Goal: Task Accomplishment & Management: Complete application form

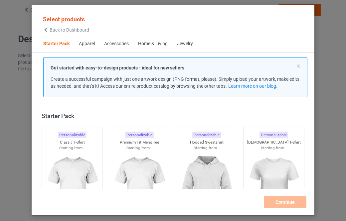
scroll to position [9, 0]
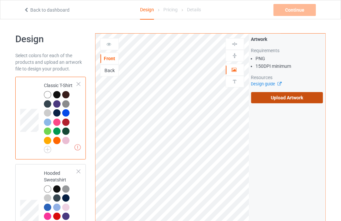
click at [290, 99] on label "Upload Artwork" at bounding box center [287, 97] width 72 height 11
click at [0, 0] on input "Upload Artwork" at bounding box center [0, 0] width 0 height 0
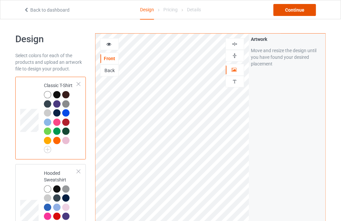
click at [288, 11] on div "Continue" at bounding box center [295, 10] width 43 height 12
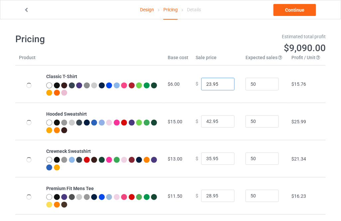
click at [225, 83] on input "23.95" at bounding box center [217, 84] width 33 height 13
click at [225, 83] on input "24.95" at bounding box center [217, 84] width 33 height 13
click at [225, 83] on input "25.95" at bounding box center [217, 84] width 33 height 13
type input "26.95"
click at [225, 83] on input "26.95" at bounding box center [217, 84] width 33 height 13
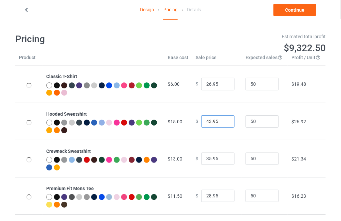
click at [224, 119] on input "43.95" at bounding box center [217, 122] width 33 height 13
type input "44.95"
click at [224, 119] on input "44.95" at bounding box center [217, 122] width 33 height 13
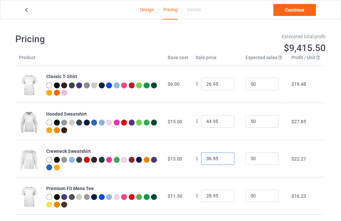
click at [223, 157] on input "36.95" at bounding box center [217, 159] width 33 height 13
type input "37.95"
click at [223, 157] on input "37.95" at bounding box center [217, 159] width 33 height 13
click at [222, 194] on input "29.95" at bounding box center [217, 196] width 33 height 13
type input "30.95"
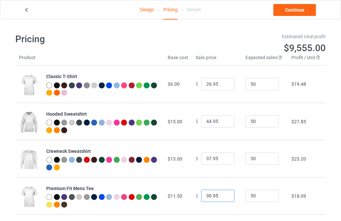
click at [222, 194] on input "30.95" at bounding box center [217, 196] width 33 height 13
click at [290, 13] on link "Continue" at bounding box center [295, 10] width 43 height 12
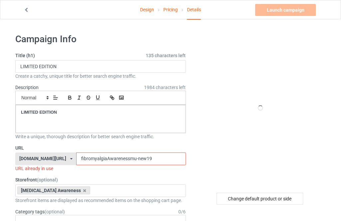
click at [133, 159] on input "fibromyalgiaAwarenessmu-new19" at bounding box center [131, 159] width 110 height 13
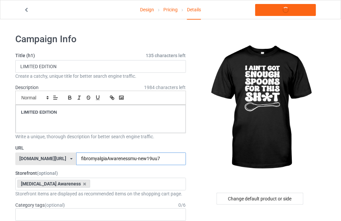
type input "fibromyalgiaAwarenessmu-new19uu7u"
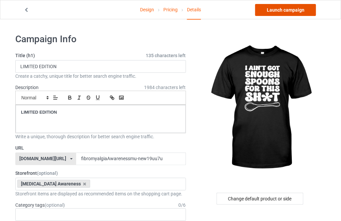
click at [286, 10] on link "Launch campaign" at bounding box center [285, 10] width 61 height 12
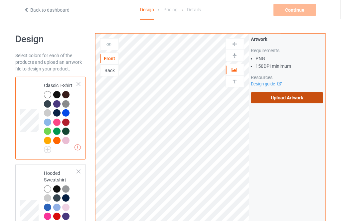
click at [263, 97] on label "Upload Artwork" at bounding box center [287, 97] width 72 height 11
click at [0, 0] on input "Upload Artwork" at bounding box center [0, 0] width 0 height 0
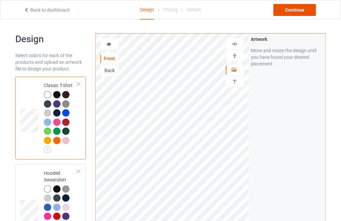
click at [285, 9] on div "Continue" at bounding box center [295, 10] width 43 height 12
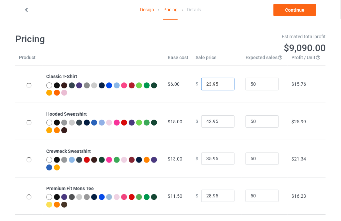
click at [223, 83] on input "23.95" at bounding box center [217, 84] width 33 height 13
click at [223, 83] on input "24.95" at bounding box center [217, 84] width 33 height 13
click at [223, 83] on input "25.95" at bounding box center [217, 84] width 33 height 13
type input "26.95"
click at [223, 83] on input "26.95" at bounding box center [217, 84] width 33 height 13
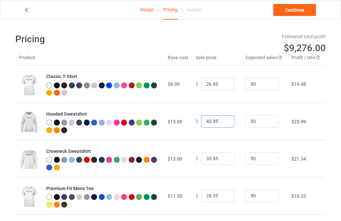
click at [224, 120] on input "43.95" at bounding box center [217, 122] width 33 height 13
type input "44.95"
click at [224, 120] on input "44.95" at bounding box center [217, 122] width 33 height 13
click at [224, 158] on input "36.95" at bounding box center [217, 159] width 33 height 13
type input "37.95"
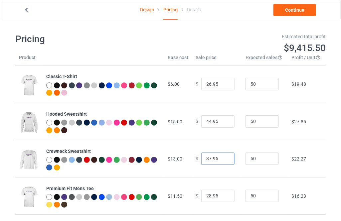
click at [224, 158] on input "37.95" at bounding box center [217, 159] width 33 height 13
click at [225, 195] on input "29.95" at bounding box center [217, 196] width 33 height 13
type input "30.95"
click at [225, 195] on input "30.95" at bounding box center [217, 196] width 33 height 13
click at [286, 10] on link "Continue" at bounding box center [295, 10] width 43 height 12
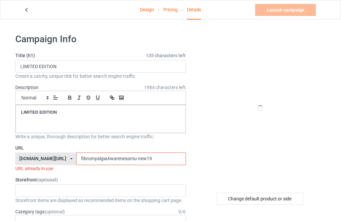
click at [144, 161] on input "fibromyalgiaAwarenessmu-new19" at bounding box center [131, 159] width 110 height 13
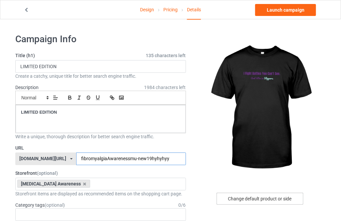
type input "fibromyalgiaAwarenessmu-new19hyhyhyy"
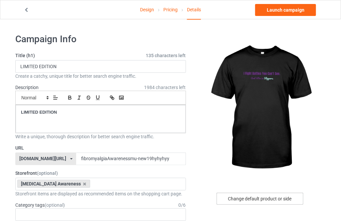
click at [253, 195] on div "Change default product or side" at bounding box center [260, 199] width 87 height 12
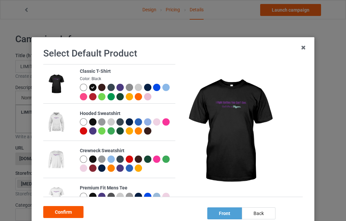
click at [76, 216] on div "Confirm" at bounding box center [63, 212] width 40 height 12
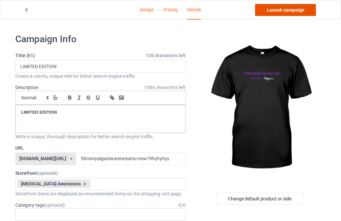
click at [293, 10] on link "Launch campaign" at bounding box center [285, 10] width 61 height 12
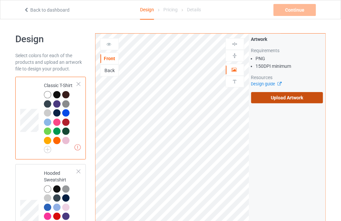
click at [273, 99] on label "Upload Artwork" at bounding box center [287, 97] width 72 height 11
click at [0, 0] on input "Upload Artwork" at bounding box center [0, 0] width 0 height 0
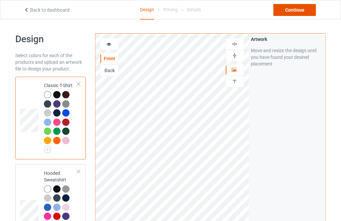
click at [283, 7] on div "Continue" at bounding box center [295, 10] width 43 height 12
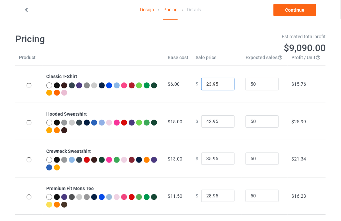
click at [223, 83] on input "23.95" at bounding box center [217, 84] width 33 height 13
click at [223, 83] on input "24.95" at bounding box center [217, 84] width 33 height 13
click at [223, 83] on input "25.95" at bounding box center [217, 84] width 33 height 13
type input "26.95"
click at [223, 83] on input "26.95" at bounding box center [217, 84] width 33 height 13
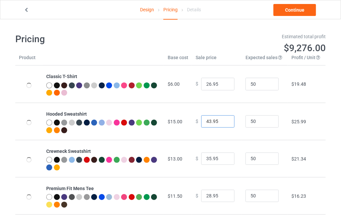
click at [223, 120] on input "43.95" at bounding box center [217, 122] width 33 height 13
type input "44.95"
click at [223, 120] on input "44.95" at bounding box center [217, 122] width 33 height 13
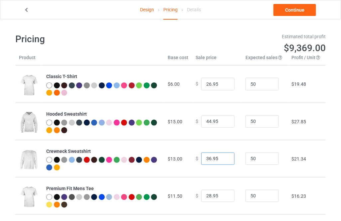
click at [224, 156] on input "36.95" at bounding box center [217, 159] width 33 height 13
type input "37.95"
click at [224, 156] on input "37.95" at bounding box center [217, 159] width 33 height 13
click at [222, 194] on input "29.95" at bounding box center [217, 196] width 33 height 13
type input "30.95"
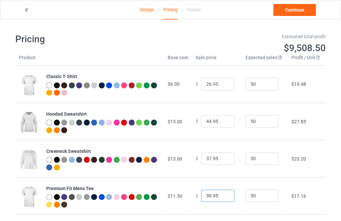
click at [222, 194] on input "30.95" at bounding box center [217, 196] width 33 height 13
click at [291, 8] on link "Continue" at bounding box center [295, 10] width 43 height 12
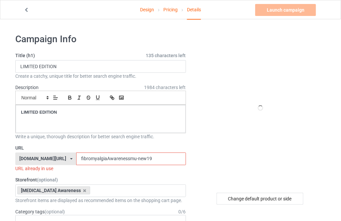
click at [137, 159] on input "fibromyalgiaAwarenessmu-new19" at bounding box center [131, 159] width 110 height 13
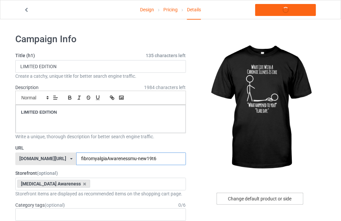
type input "fibromyalgiaAwarenessmu-new19t6"
click at [240, 201] on div "Change default product or side" at bounding box center [260, 199] width 87 height 12
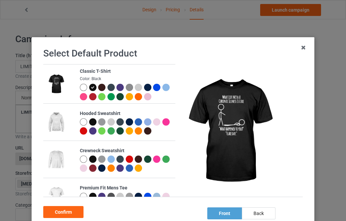
click at [90, 163] on div at bounding box center [93, 160] width 9 height 9
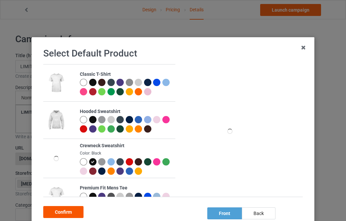
click at [59, 210] on div "Confirm" at bounding box center [63, 212] width 40 height 12
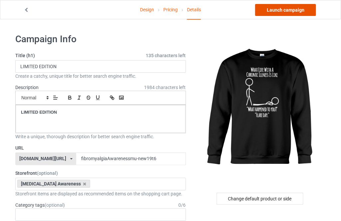
click at [277, 9] on link "Launch campaign" at bounding box center [285, 10] width 61 height 12
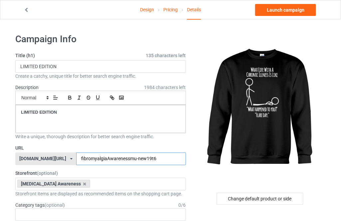
click at [144, 159] on input "fibromyalgiaAwarenessmu-new19t6" at bounding box center [131, 159] width 110 height 13
type input "fibromyalgiaAwarenessmu-new19t6333"
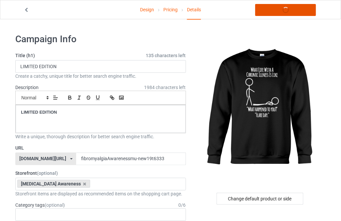
click at [277, 14] on link "Launch campaign" at bounding box center [285, 10] width 61 height 12
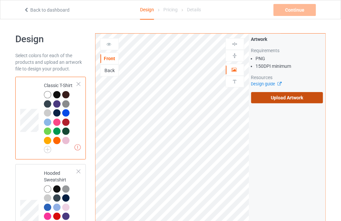
click at [275, 97] on label "Upload Artwork" at bounding box center [287, 97] width 72 height 11
click at [0, 0] on input "Upload Artwork" at bounding box center [0, 0] width 0 height 0
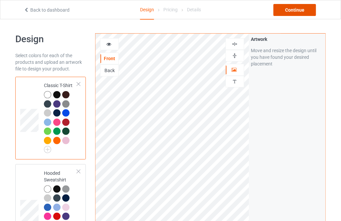
click at [289, 6] on div "Continue" at bounding box center [295, 10] width 43 height 12
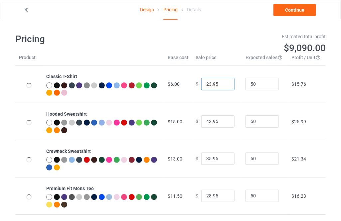
click at [225, 82] on input "23.95" at bounding box center [217, 84] width 33 height 13
click at [225, 82] on input "24.95" at bounding box center [217, 84] width 33 height 13
click at [225, 82] on input "25.95" at bounding box center [217, 84] width 33 height 13
type input "26.95"
click at [225, 82] on input "26.95" at bounding box center [217, 84] width 33 height 13
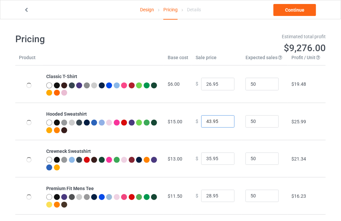
click at [224, 121] on input "43.95" at bounding box center [217, 122] width 33 height 13
type input "44.95"
click at [224, 121] on input "44.95" at bounding box center [217, 122] width 33 height 13
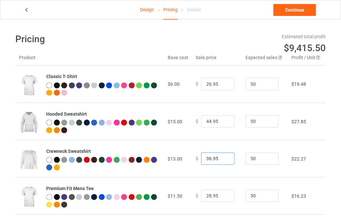
click at [224, 157] on input "36.95" at bounding box center [217, 159] width 33 height 13
type input "37.95"
click at [224, 157] on input "37.95" at bounding box center [217, 159] width 33 height 13
click at [292, 10] on link "Continue" at bounding box center [295, 10] width 43 height 12
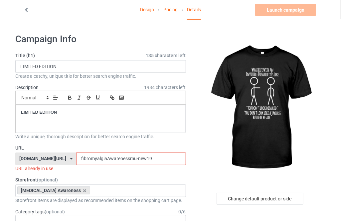
click at [136, 160] on input "fibromyalgiaAwarenessmu-new19" at bounding box center [131, 159] width 110 height 13
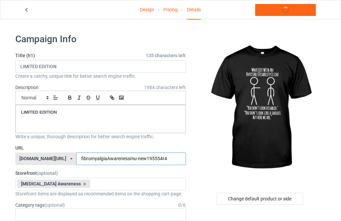
type input "fibromyalgiaAwarenessmu-new195554r45"
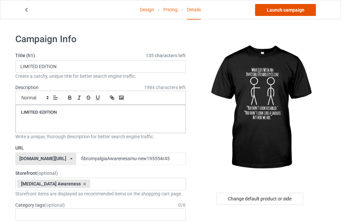
click at [297, 10] on link "Launch campaign" at bounding box center [285, 10] width 61 height 12
click at [277, 1] on div "Design Pricing Details Launch campaign" at bounding box center [170, 9] width 303 height 19
click at [276, 3] on div "Design Pricing Details Launch campaign" at bounding box center [170, 9] width 303 height 19
click at [272, 9] on link "Launch campaign" at bounding box center [285, 10] width 61 height 12
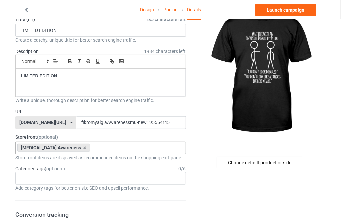
scroll to position [60, 0]
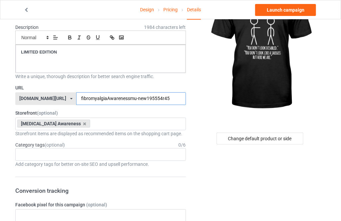
click at [161, 98] on input "fibromyalgiaAwarenessmu-new195554r45" at bounding box center [131, 99] width 110 height 13
type input "fibromyalgiaAwarenessmu-new195554r45iiiii"
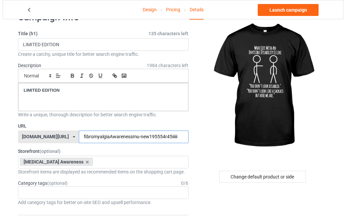
scroll to position [0, 0]
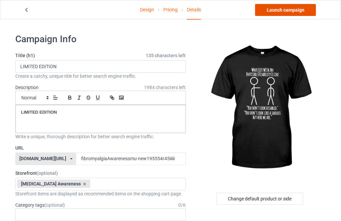
click at [289, 13] on link "Launch campaign" at bounding box center [285, 10] width 61 height 12
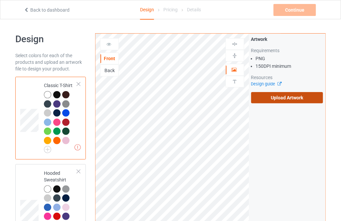
click at [270, 96] on label "Upload Artwork" at bounding box center [287, 97] width 72 height 11
click at [0, 0] on input "Upload Artwork" at bounding box center [0, 0] width 0 height 0
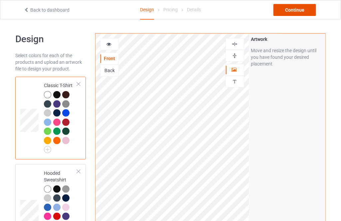
click at [307, 15] on div "Continue" at bounding box center [295, 10] width 43 height 12
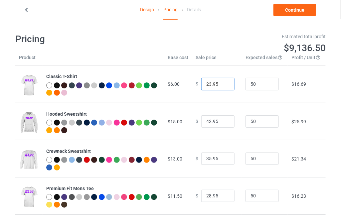
click at [225, 82] on input "23.95" at bounding box center [217, 84] width 33 height 13
click at [225, 82] on input "24.95" at bounding box center [217, 84] width 33 height 13
click at [225, 82] on input "25.95" at bounding box center [217, 84] width 33 height 13
type input "26.95"
click at [225, 81] on input "26.95" at bounding box center [217, 84] width 33 height 13
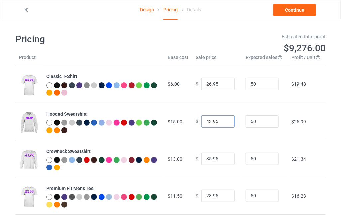
click at [223, 119] on input "43.95" at bounding box center [217, 122] width 33 height 13
type input "44.95"
click at [223, 119] on input "44.95" at bounding box center [217, 122] width 33 height 13
click at [224, 157] on input "36.95" at bounding box center [217, 159] width 33 height 13
type input "37.95"
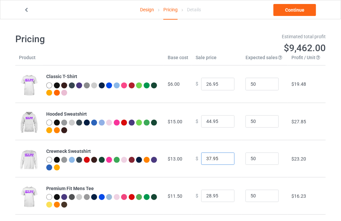
click at [224, 157] on input "37.95" at bounding box center [217, 159] width 33 height 13
click at [301, 15] on link "Continue" at bounding box center [295, 10] width 43 height 12
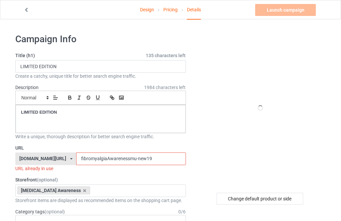
click at [143, 158] on input "fibromyalgiaAwarenessmu-new19" at bounding box center [131, 159] width 110 height 13
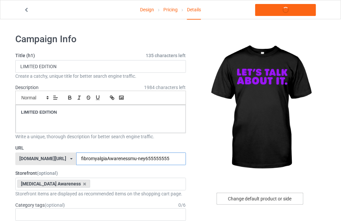
type input "fibromyalgiaAwarenessmu-ney655555555"
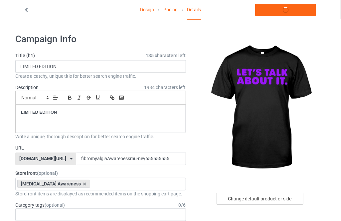
click at [235, 193] on div "Change default product or side" at bounding box center [260, 199] width 87 height 12
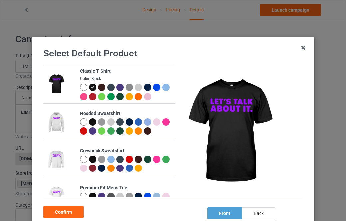
click at [89, 122] on div at bounding box center [92, 122] width 7 height 7
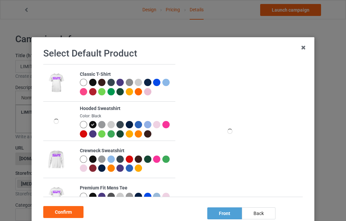
click at [75, 211] on div "Confirm" at bounding box center [63, 212] width 40 height 12
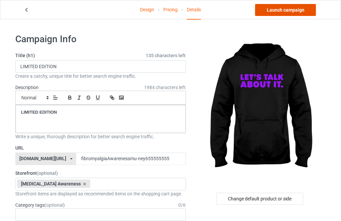
click at [285, 12] on link "Launch campaign" at bounding box center [285, 10] width 61 height 12
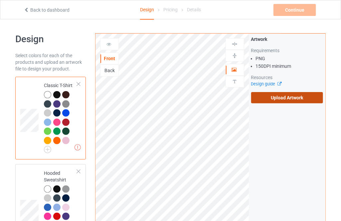
click at [263, 97] on label "Upload Artwork" at bounding box center [287, 97] width 72 height 11
click at [0, 0] on input "Upload Artwork" at bounding box center [0, 0] width 0 height 0
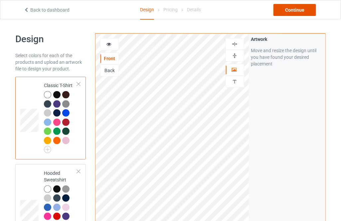
click at [289, 13] on div "Continue" at bounding box center [295, 10] width 43 height 12
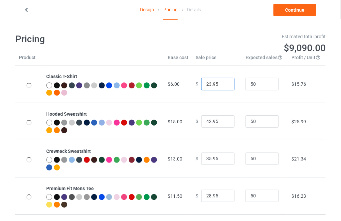
click at [224, 82] on input "23.95" at bounding box center [217, 84] width 33 height 13
click at [224, 82] on input "24.95" at bounding box center [217, 84] width 33 height 13
click at [224, 82] on input "25.95" at bounding box center [217, 84] width 33 height 13
type input "26.95"
click at [224, 82] on input "26.95" at bounding box center [217, 84] width 33 height 13
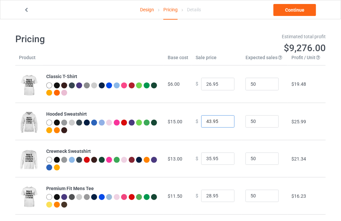
click at [224, 120] on input "43.95" at bounding box center [217, 122] width 33 height 13
type input "44.95"
click at [224, 120] on input "44.95" at bounding box center [217, 122] width 33 height 13
click at [225, 156] on input "36.95" at bounding box center [217, 159] width 33 height 13
type input "37.95"
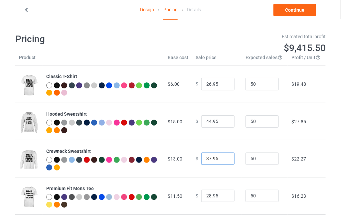
click at [225, 156] on input "37.95" at bounding box center [217, 159] width 33 height 13
click at [221, 195] on input "29.95" at bounding box center [217, 196] width 33 height 13
click at [221, 195] on input "30.95" at bounding box center [217, 196] width 33 height 13
type input "31.95"
click at [221, 195] on input "31.95" at bounding box center [217, 196] width 33 height 13
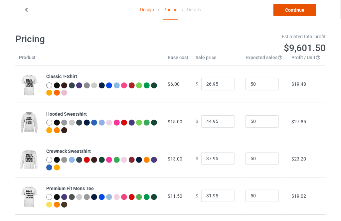
click at [291, 6] on link "Continue" at bounding box center [295, 10] width 43 height 12
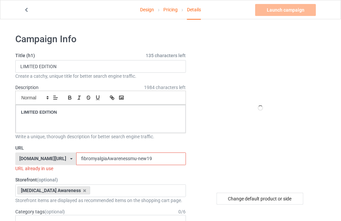
click at [132, 160] on input "fibromyalgiaAwarenessmu-new19" at bounding box center [131, 159] width 110 height 13
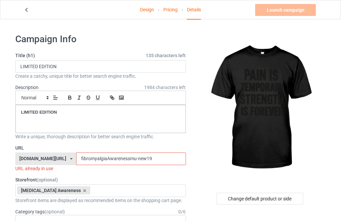
click at [134, 158] on input "fibromyalgiaAwarenessmu-new19" at bounding box center [131, 159] width 110 height 13
click at [129, 158] on input "fibromyalgiaAwarenessmu-new19" at bounding box center [131, 159] width 110 height 13
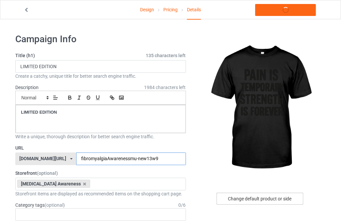
type input "fibromyalgiaAwarenessmu-new13w9"
click at [233, 198] on div "Change default product or side" at bounding box center [260, 199] width 87 height 12
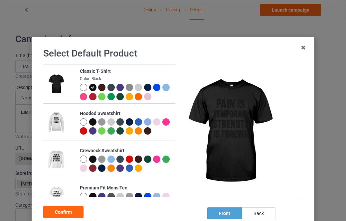
click at [81, 123] on div at bounding box center [83, 122] width 7 height 7
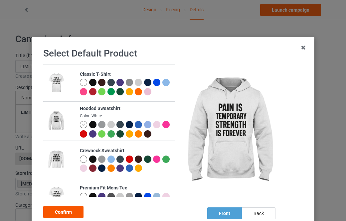
click at [60, 211] on div "Confirm" at bounding box center [63, 212] width 40 height 12
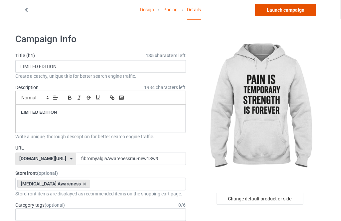
click at [296, 10] on link "Launch campaign" at bounding box center [285, 10] width 61 height 12
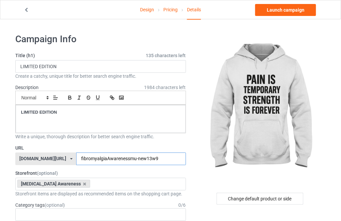
click at [135, 163] on input "fibromyalgiaAwarenessmu-new13w9" at bounding box center [131, 159] width 110 height 13
type input "fibromyalgiaAwarenessmu-new13we9"
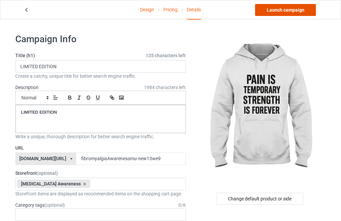
click at [271, 11] on link "Launch campaign" at bounding box center [285, 10] width 61 height 12
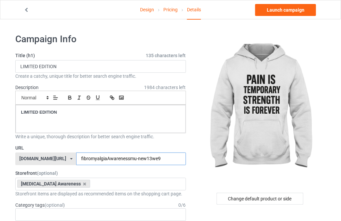
click at [152, 158] on input "fibromyalgiaAwarenessmu-new13we9" at bounding box center [131, 159] width 110 height 13
type input "fibromyalgiaAwarenessmu-new13we9655656"
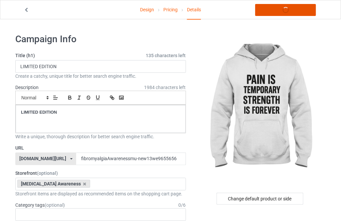
click at [278, 10] on link "Launch campaign" at bounding box center [285, 10] width 61 height 12
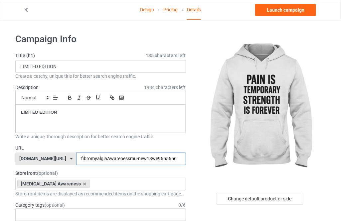
click at [156, 158] on input "fibromyalgiaAwarenessmu-new13we9655656" at bounding box center [131, 159] width 110 height 13
type input "fibromyalgiaAwarenessmu-new13we9655656a"
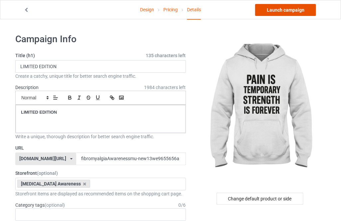
click at [282, 9] on link "Launch campaign" at bounding box center [285, 10] width 61 height 12
click at [251, 203] on div "Change default product or side" at bounding box center [260, 199] width 87 height 12
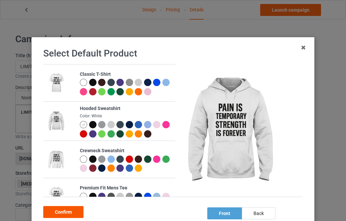
click at [67, 211] on div "Confirm" at bounding box center [63, 212] width 40 height 12
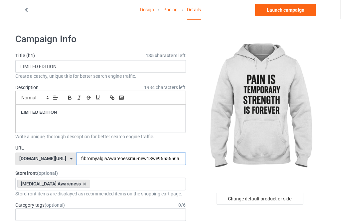
click at [147, 161] on input "fibromyalgiaAwarenessmu-new13we9655656a" at bounding box center [131, 159] width 110 height 13
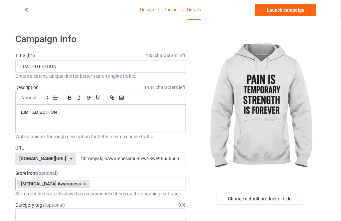
click at [117, 186] on div "Fibromyalgia Awareness Multiple Myeloma Awareness COLON CANCER AWARENESS STROKE…" at bounding box center [100, 184] width 171 height 13
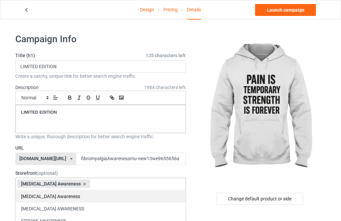
type input "s"
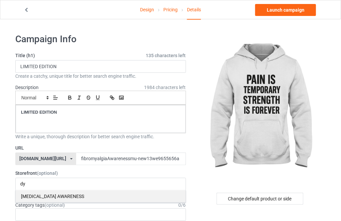
type input "dy"
click at [83, 193] on div "[MEDICAL_DATA] AWARENESS" at bounding box center [101, 196] width 170 height 12
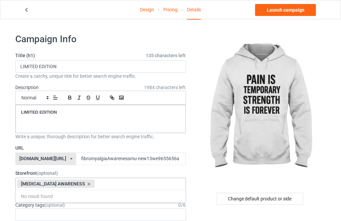
click at [119, 180] on div "DYSAUTONOMIA AWARENESS No result found 657b41d2be5b6b00315a8e08" at bounding box center [100, 184] width 171 height 13
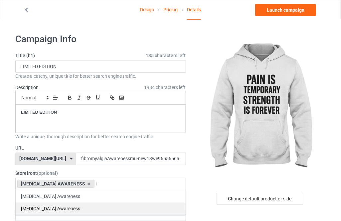
type input "f"
click at [88, 206] on div "[MEDICAL_DATA] Awareness" at bounding box center [101, 209] width 170 height 12
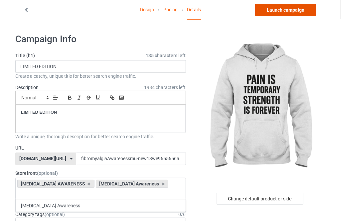
click at [303, 6] on link "Launch campaign" at bounding box center [285, 10] width 61 height 12
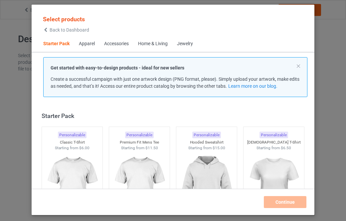
scroll to position [9, 0]
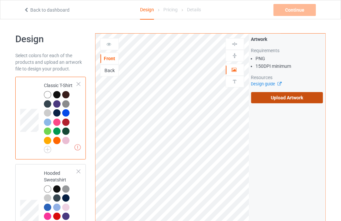
click at [304, 97] on label "Upload Artwork" at bounding box center [287, 97] width 72 height 11
click at [0, 0] on input "Upload Artwork" at bounding box center [0, 0] width 0 height 0
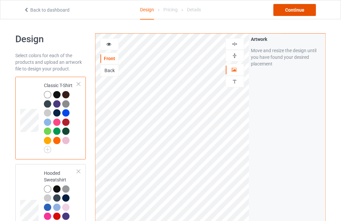
click at [291, 14] on div "Continue" at bounding box center [295, 10] width 43 height 12
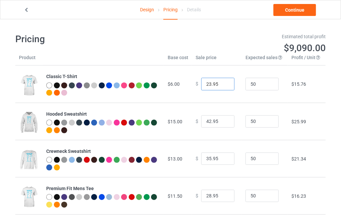
click at [224, 84] on input "23.95" at bounding box center [217, 84] width 33 height 13
click at [224, 84] on input "24.95" at bounding box center [217, 84] width 33 height 13
type input "25.95"
click at [224, 84] on input "25.95" at bounding box center [217, 84] width 33 height 13
click at [226, 118] on input "42.95" at bounding box center [217, 122] width 33 height 13
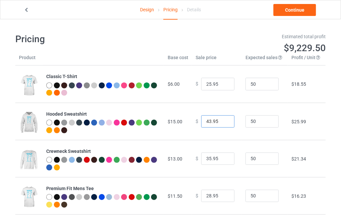
click at [224, 119] on input "43.95" at bounding box center [217, 122] width 33 height 13
type input "44.95"
click at [224, 119] on input "44.95" at bounding box center [217, 122] width 33 height 13
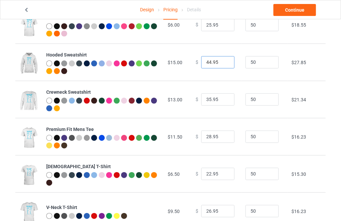
scroll to position [60, 0]
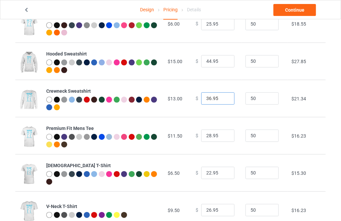
click at [224, 96] on input "36.95" at bounding box center [217, 99] width 33 height 13
type input "37.95"
click at [224, 96] on input "37.95" at bounding box center [217, 99] width 33 height 13
click at [225, 132] on input "29.95" at bounding box center [217, 136] width 33 height 13
type input "30.95"
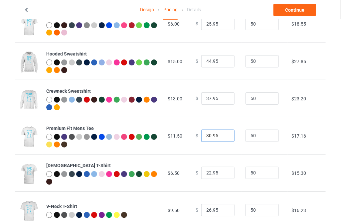
click at [225, 132] on input "30.95" at bounding box center [217, 136] width 33 height 13
click at [223, 172] on input "23.95" at bounding box center [217, 173] width 33 height 13
type input "24.95"
click at [223, 172] on input "24.95" at bounding box center [217, 173] width 33 height 13
click at [294, 10] on link "Continue" at bounding box center [295, 10] width 43 height 12
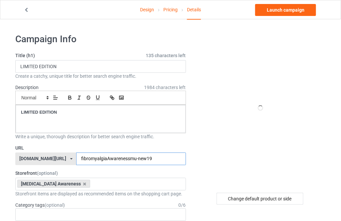
click at [143, 154] on input "fibromyalgiaAwarenessmu-new19" at bounding box center [131, 159] width 110 height 13
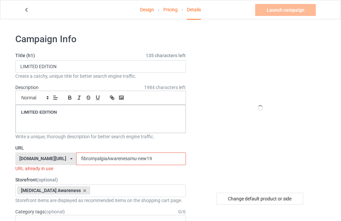
click at [141, 157] on input "fibromyalgiaAwarenessmu-new19" at bounding box center [131, 159] width 110 height 13
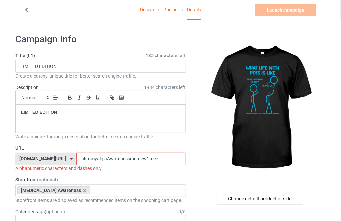
drag, startPoint x: 140, startPoint y: 157, endPoint x: 135, endPoint y: 156, distance: 5.1
click at [135, 156] on input "fibromyalgiaAwarenessmu-new1reeê" at bounding box center [131, 159] width 110 height 13
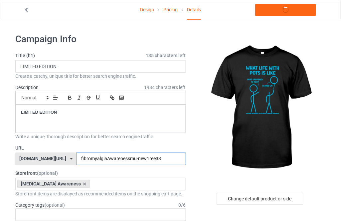
type input "fibromyalgiaAwarenessmu-new1ree333"
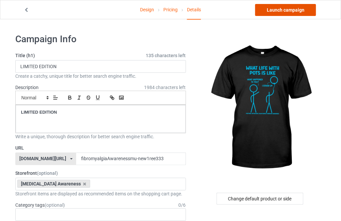
click at [280, 11] on link "Launch campaign" at bounding box center [285, 10] width 61 height 12
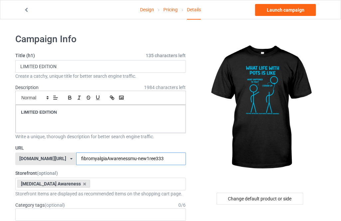
click at [155, 159] on input "fibromyalgiaAwarenessmu-new1ree333" at bounding box center [131, 159] width 110 height 13
type input "fibromyalgiaAwarenessmu-new1ree333tr54"
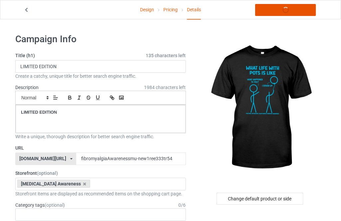
click at [284, 11] on link "Launch campaign" at bounding box center [285, 10] width 61 height 12
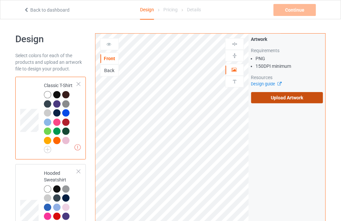
click at [254, 95] on label "Upload Artwork" at bounding box center [287, 97] width 72 height 11
click at [0, 0] on input "Upload Artwork" at bounding box center [0, 0] width 0 height 0
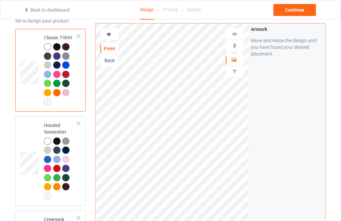
scroll to position [60, 0]
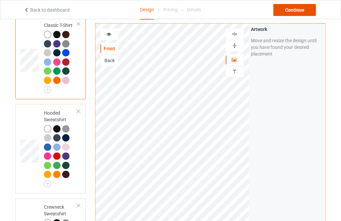
click at [288, 15] on div "Continue" at bounding box center [295, 10] width 43 height 12
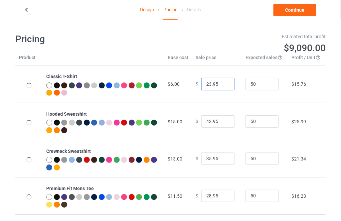
click at [221, 83] on input "23.95" at bounding box center [217, 84] width 33 height 13
click at [221, 83] on input "24.95" at bounding box center [217, 84] width 33 height 13
click at [221, 83] on input "25.95" at bounding box center [217, 84] width 33 height 13
type input "26.95"
click at [221, 83] on input "26.95" at bounding box center [217, 84] width 33 height 13
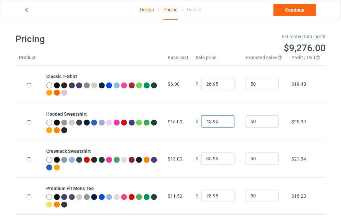
click at [225, 121] on input "43.95" at bounding box center [217, 122] width 33 height 13
type input "44.95"
click at [225, 121] on input "44.95" at bounding box center [217, 122] width 33 height 13
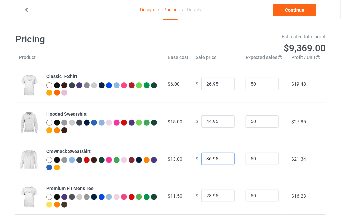
click at [224, 157] on input "36.95" at bounding box center [217, 159] width 33 height 13
type input "37.95"
click at [224, 157] on input "37.95" at bounding box center [217, 159] width 33 height 13
click at [223, 193] on input "29.95" at bounding box center [217, 196] width 33 height 13
type input "30.95"
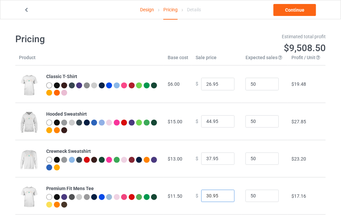
click at [223, 193] on input "30.95" at bounding box center [217, 196] width 33 height 13
click at [287, 14] on link "Continue" at bounding box center [295, 10] width 43 height 12
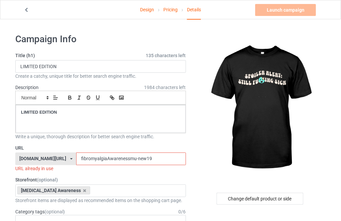
click at [134, 160] on input "fibromyalgiaAwarenessmu-new19" at bounding box center [131, 159] width 110 height 13
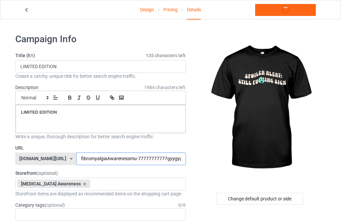
type input "fibromyalgiaAwarenessmu-77777777777gyygygygy"
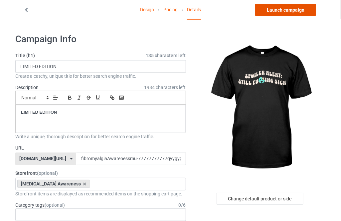
click at [287, 12] on link "Launch campaign" at bounding box center [285, 10] width 61 height 12
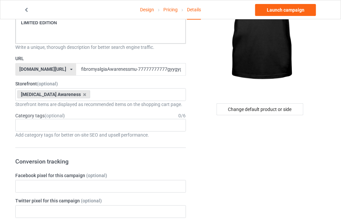
scroll to position [91, 0]
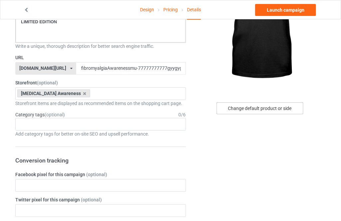
click at [277, 109] on div "Change default product or side" at bounding box center [260, 109] width 87 height 12
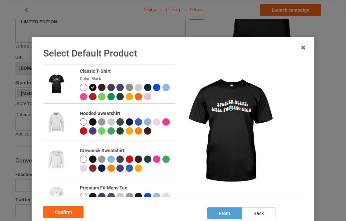
click at [90, 119] on div at bounding box center [92, 122] width 7 height 7
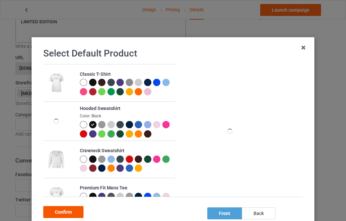
click at [69, 210] on div "Confirm" at bounding box center [63, 212] width 40 height 12
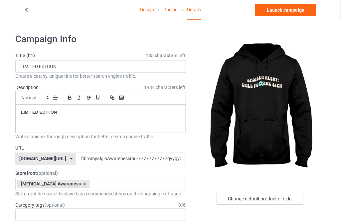
click at [241, 200] on div "Change default product or side" at bounding box center [260, 199] width 87 height 12
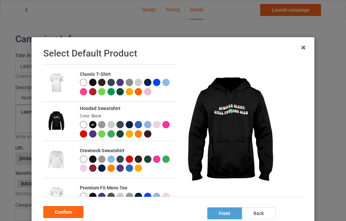
click at [90, 161] on div at bounding box center [92, 159] width 7 height 7
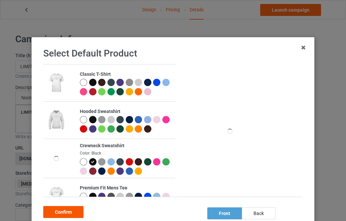
click at [70, 214] on div "Confirm" at bounding box center [63, 212] width 40 height 12
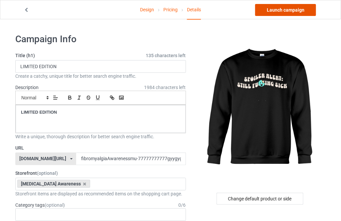
click at [272, 9] on link "Launch campaign" at bounding box center [285, 10] width 61 height 12
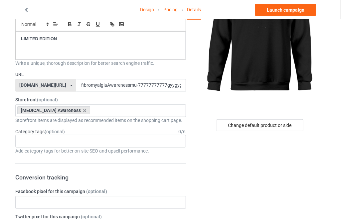
scroll to position [91, 0]
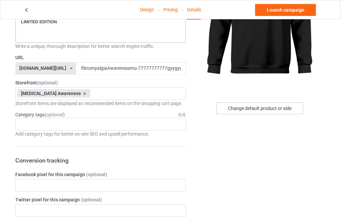
click at [250, 108] on div "Change default product or side" at bounding box center [260, 109] width 87 height 12
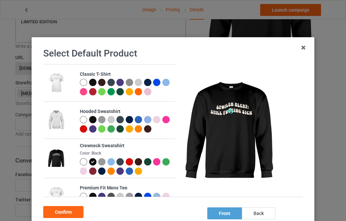
click at [89, 118] on div at bounding box center [92, 119] width 7 height 7
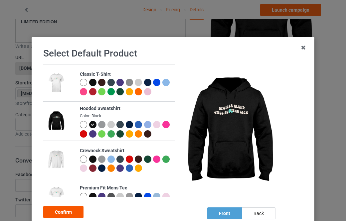
click at [72, 216] on div "Confirm" at bounding box center [63, 212] width 40 height 12
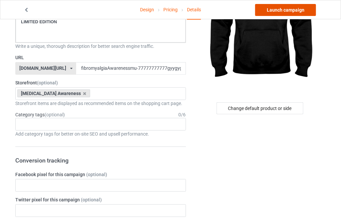
click at [270, 13] on link "Launch campaign" at bounding box center [285, 10] width 61 height 12
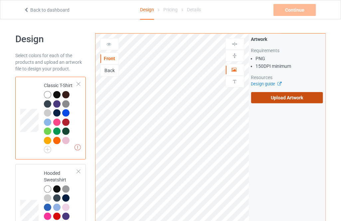
click at [267, 96] on label "Upload Artwork" at bounding box center [287, 97] width 72 height 11
click at [0, 0] on input "Upload Artwork" at bounding box center [0, 0] width 0 height 0
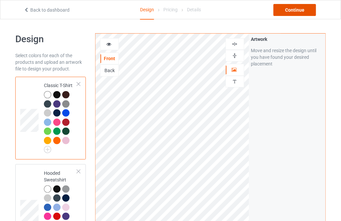
click at [280, 11] on div "Continue" at bounding box center [295, 10] width 43 height 12
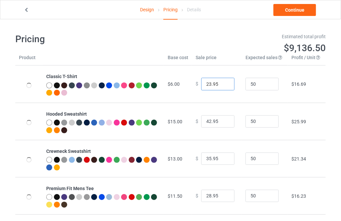
click at [224, 81] on input "23.95" at bounding box center [217, 84] width 33 height 13
click at [224, 81] on input "24.95" at bounding box center [217, 84] width 33 height 13
click at [224, 81] on input "25.95" at bounding box center [217, 84] width 33 height 13
type input "26.95"
click at [224, 81] on input "26.95" at bounding box center [217, 84] width 33 height 13
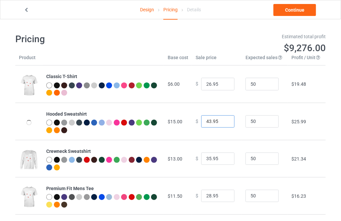
click at [226, 121] on input "43.95" at bounding box center [217, 122] width 33 height 13
type input "44.95"
click at [226, 121] on input "44.95" at bounding box center [217, 122] width 33 height 13
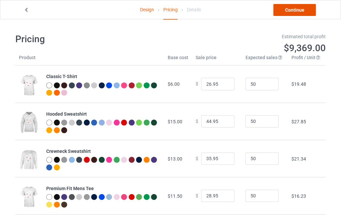
click at [282, 9] on link "Continue" at bounding box center [295, 10] width 43 height 12
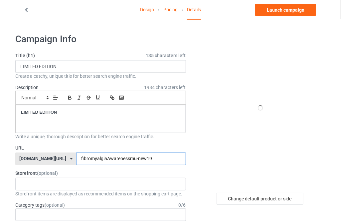
click at [147, 161] on input "fibromyalgiaAwarenessmu-new19" at bounding box center [131, 159] width 110 height 13
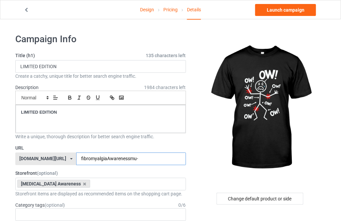
click at [155, 160] on input "fibromyalgiaAwarenessmu-" at bounding box center [131, 159] width 110 height 13
type input "fibromyalgiaAwarenessmu-"
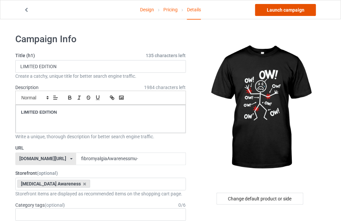
click at [269, 14] on link "Launch campaign" at bounding box center [285, 10] width 61 height 12
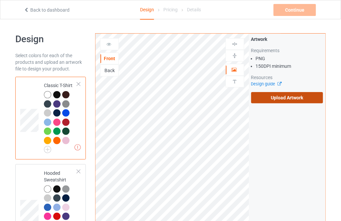
click at [266, 96] on label "Upload Artwork" at bounding box center [287, 97] width 72 height 11
click at [0, 0] on input "Upload Artwork" at bounding box center [0, 0] width 0 height 0
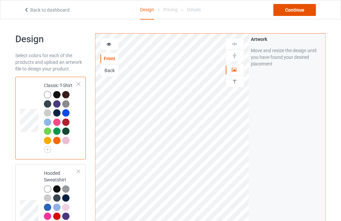
click at [289, 11] on div "Continue" at bounding box center [295, 10] width 43 height 12
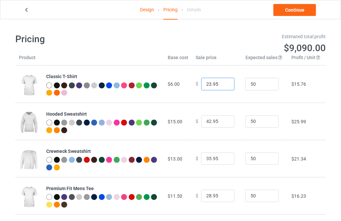
click at [224, 83] on input "23.95" at bounding box center [217, 84] width 33 height 13
click at [224, 83] on input "24.95" at bounding box center [217, 84] width 33 height 13
click at [224, 83] on input "25.95" at bounding box center [217, 84] width 33 height 13
type input "26.95"
click at [224, 83] on input "26.95" at bounding box center [217, 84] width 33 height 13
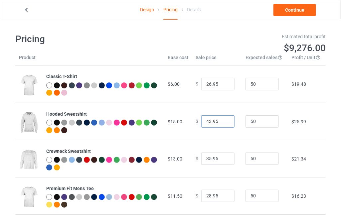
click at [225, 120] on input "43.95" at bounding box center [217, 122] width 33 height 13
type input "44.95"
click at [225, 120] on input "44.95" at bounding box center [217, 122] width 33 height 13
click at [224, 157] on input "36.95" at bounding box center [217, 159] width 33 height 13
type input "37.95"
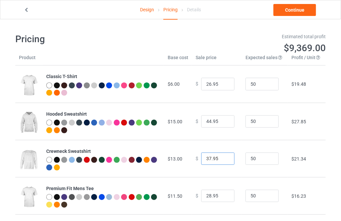
click at [224, 157] on input "37.95" at bounding box center [217, 159] width 33 height 13
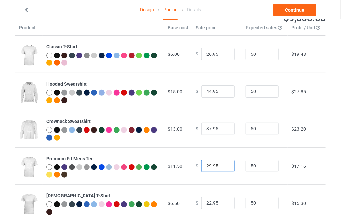
click at [225, 165] on input "29.95" at bounding box center [217, 166] width 33 height 13
type input "30.95"
click at [225, 165] on input "30.95" at bounding box center [217, 166] width 33 height 13
click at [294, 13] on link "Continue" at bounding box center [295, 10] width 43 height 12
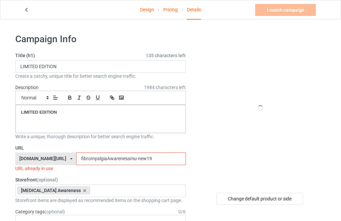
click at [161, 159] on input "fibromyalgiaAwarenessmu-new19" at bounding box center [131, 159] width 110 height 13
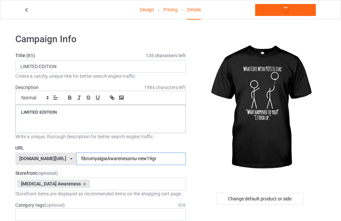
type input "fibromyalgiaAwarenessmu-new19gr3"
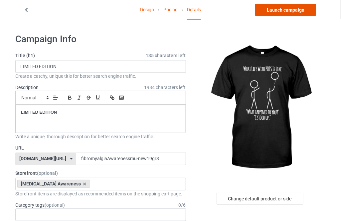
click at [273, 12] on link "Launch campaign" at bounding box center [285, 10] width 61 height 12
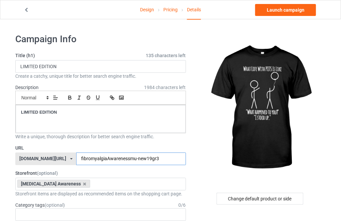
click at [170, 157] on input "fibromyalgiaAwarenessmu-new19gr3" at bounding box center [131, 159] width 110 height 13
type input "fibromyalgiaAwarenessmu-new19gr3888u8"
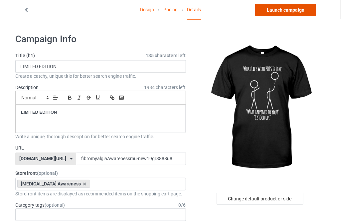
click at [291, 13] on link "Launch campaign" at bounding box center [285, 10] width 61 height 12
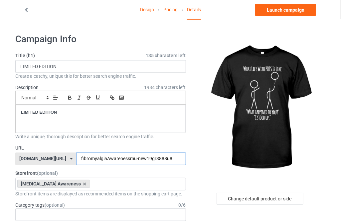
click at [146, 159] on input "fibromyalgiaAwarenessmu-new19gr3888u8" at bounding box center [131, 159] width 110 height 13
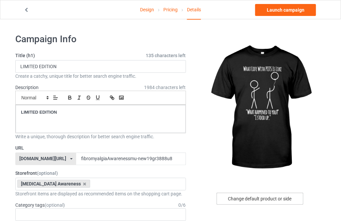
click at [231, 198] on div "Change default product or side" at bounding box center [260, 199] width 87 height 12
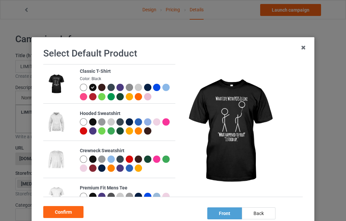
click at [89, 125] on div at bounding box center [92, 122] width 7 height 7
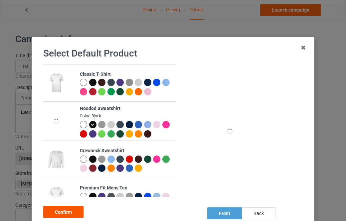
click at [65, 215] on div "Confirm" at bounding box center [63, 212] width 40 height 12
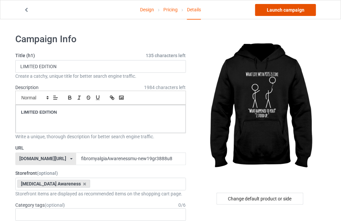
click at [287, 9] on link "Launch campaign" at bounding box center [285, 10] width 61 height 12
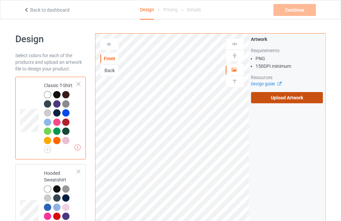
click at [272, 95] on label "Upload Artwork" at bounding box center [287, 97] width 72 height 11
click at [0, 0] on input "Upload Artwork" at bounding box center [0, 0] width 0 height 0
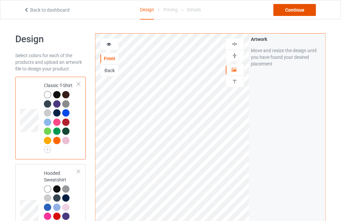
click at [294, 8] on div "Continue" at bounding box center [295, 10] width 43 height 12
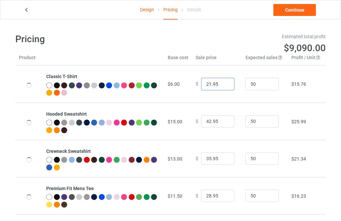
click at [223, 84] on input "21.95" at bounding box center [217, 84] width 33 height 13
click at [223, 83] on input "22.95" at bounding box center [217, 84] width 33 height 13
click at [223, 83] on input "23.95" at bounding box center [217, 84] width 33 height 13
click at [223, 83] on input "24.95" at bounding box center [217, 84] width 33 height 13
click at [223, 83] on input "25.95" at bounding box center [217, 84] width 33 height 13
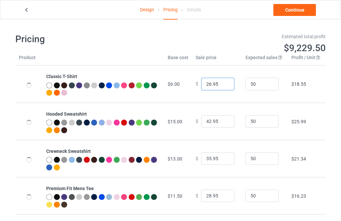
type input "26.95"
click at [223, 83] on input "26.95" at bounding box center [217, 84] width 33 height 13
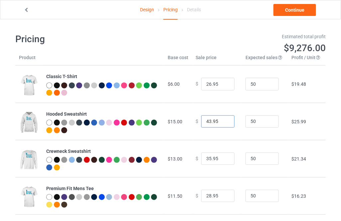
click at [223, 119] on input "43.95" at bounding box center [217, 122] width 33 height 13
type input "44.95"
click at [223, 121] on input "44.95" at bounding box center [217, 122] width 33 height 13
click at [221, 156] on input "36.95" at bounding box center [217, 159] width 33 height 13
type input "37.95"
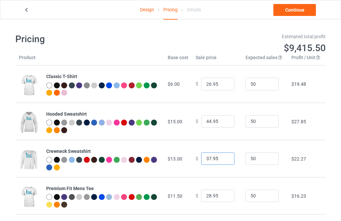
click at [221, 156] on input "37.95" at bounding box center [217, 159] width 33 height 13
click at [223, 194] on input "29.95" at bounding box center [217, 196] width 33 height 13
type input "30.95"
click at [223, 194] on input "30.95" at bounding box center [217, 196] width 33 height 13
click at [291, 11] on link "Continue" at bounding box center [295, 10] width 43 height 12
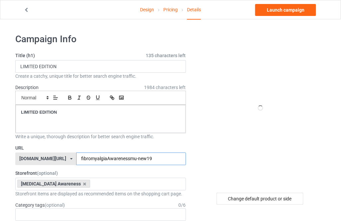
click at [139, 161] on input "fibromyalgiaAwarenessmu-new19" at bounding box center [131, 159] width 110 height 13
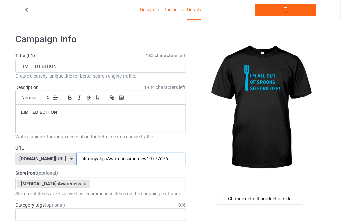
type input "fibromyalgiaAwarenessmu-new197776767"
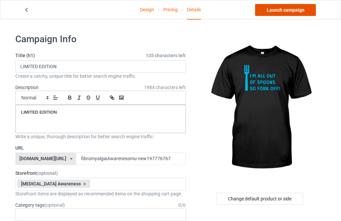
click at [271, 8] on link "Launch campaign" at bounding box center [285, 10] width 61 height 12
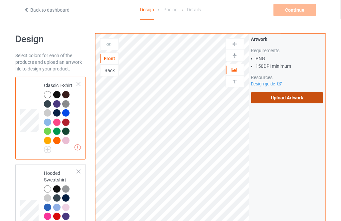
click at [275, 100] on label "Upload Artwork" at bounding box center [287, 97] width 72 height 11
click at [0, 0] on input "Upload Artwork" at bounding box center [0, 0] width 0 height 0
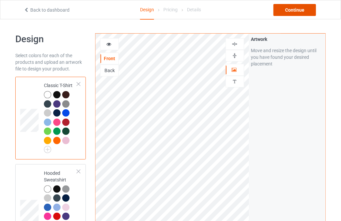
click at [296, 11] on div "Continue" at bounding box center [295, 10] width 43 height 12
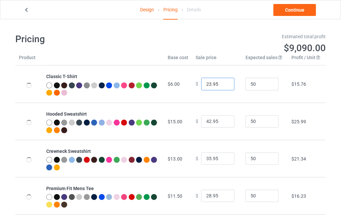
click at [224, 82] on input "23.95" at bounding box center [217, 84] width 33 height 13
click at [224, 82] on input "24.95" at bounding box center [217, 84] width 33 height 13
click at [224, 82] on input "25.95" at bounding box center [217, 84] width 33 height 13
type input "26.95"
click at [224, 82] on input "26.95" at bounding box center [217, 84] width 33 height 13
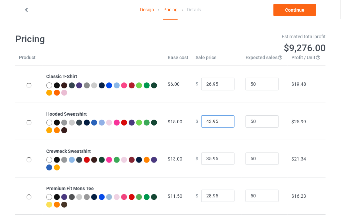
click at [223, 120] on input "43.95" at bounding box center [217, 122] width 33 height 13
type input "44.95"
click at [223, 120] on input "44.95" at bounding box center [217, 122] width 33 height 13
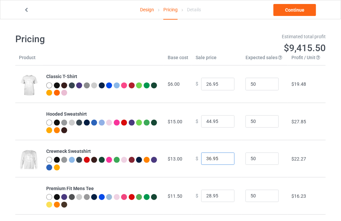
click at [224, 157] on input "36.95" at bounding box center [217, 159] width 33 height 13
type input "37.95"
click at [224, 157] on input "37.95" at bounding box center [217, 159] width 33 height 13
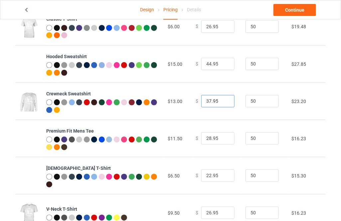
scroll to position [60, 0]
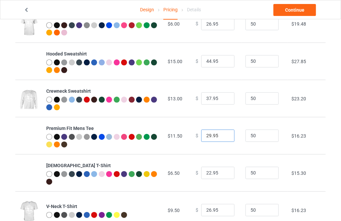
click at [223, 134] on input "29.95" at bounding box center [217, 136] width 33 height 13
type input "30.95"
click at [223, 134] on input "30.95" at bounding box center [217, 136] width 33 height 13
click at [224, 171] on input "23.95" at bounding box center [217, 173] width 33 height 13
type input "24.95"
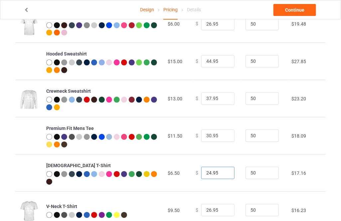
click at [224, 171] on input "24.95" at bounding box center [217, 173] width 33 height 13
click at [292, 11] on link "Continue" at bounding box center [295, 10] width 43 height 12
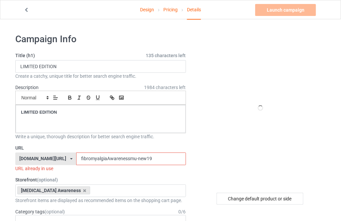
click at [133, 161] on input "fibromyalgiaAwarenessmu-new19" at bounding box center [131, 159] width 110 height 13
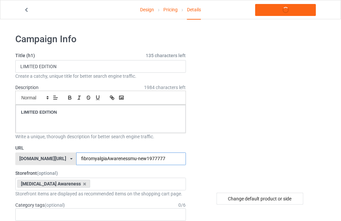
type input "fibromyalgiaAwarenessmu-new19777777"
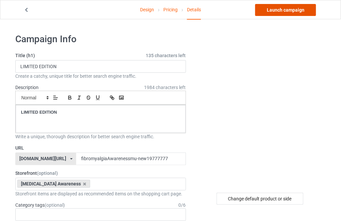
click at [279, 15] on link "Launch campaign" at bounding box center [285, 10] width 61 height 12
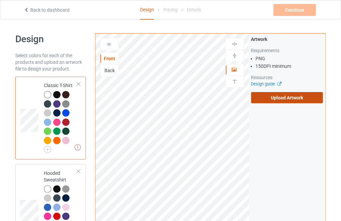
click at [259, 97] on label "Upload Artwork" at bounding box center [287, 97] width 72 height 11
click at [0, 0] on input "Upload Artwork" at bounding box center [0, 0] width 0 height 0
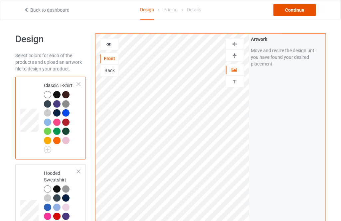
click at [289, 6] on div "Continue" at bounding box center [295, 10] width 43 height 12
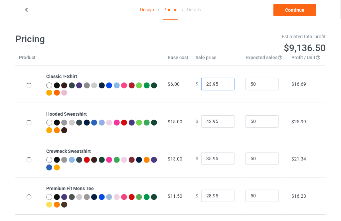
click at [222, 82] on input "23.95" at bounding box center [217, 84] width 33 height 13
click at [222, 82] on input "24.95" at bounding box center [217, 84] width 33 height 13
click at [222, 82] on input "25.95" at bounding box center [217, 84] width 33 height 13
type input "26.95"
click at [222, 82] on input "26.95" at bounding box center [217, 84] width 33 height 13
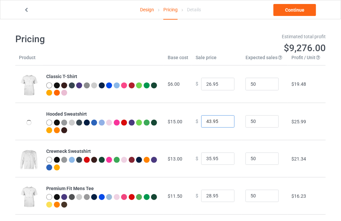
click at [221, 120] on input "43.95" at bounding box center [217, 122] width 33 height 13
type input "44.95"
click at [221, 120] on input "44.95" at bounding box center [217, 122] width 33 height 13
click at [225, 156] on input "36.95" at bounding box center [217, 159] width 33 height 13
type input "37.95"
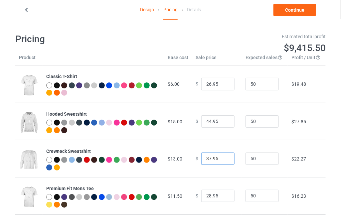
click at [225, 156] on input "37.95" at bounding box center [217, 159] width 33 height 13
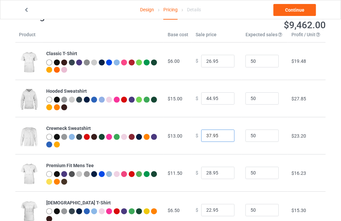
scroll to position [60, 0]
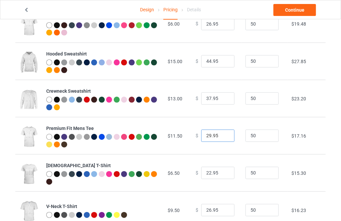
click at [223, 135] on input "29.95" at bounding box center [217, 136] width 33 height 13
type input "30.95"
click at [223, 135] on input "30.95" at bounding box center [217, 136] width 33 height 13
click at [223, 171] on input "23.95" at bounding box center [217, 173] width 33 height 13
type input "24.95"
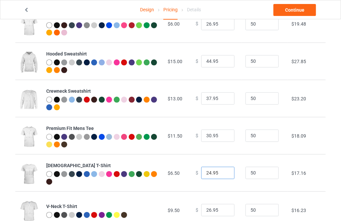
click at [223, 171] on input "24.95" at bounding box center [217, 173] width 33 height 13
click at [296, 9] on link "Continue" at bounding box center [295, 10] width 43 height 12
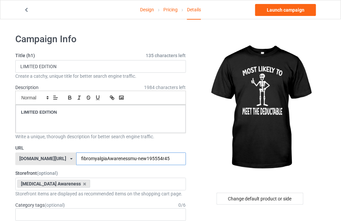
click at [160, 158] on input "fibromyalgiaAwarenessmu-new195554r45" at bounding box center [131, 159] width 110 height 13
type input "fibromyalgiaAwarenessmu-ney655555555u87"
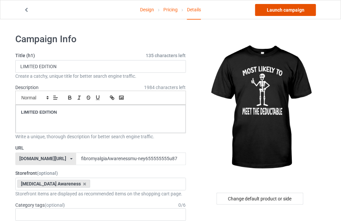
click at [273, 9] on link "Launch campaign" at bounding box center [285, 10] width 61 height 12
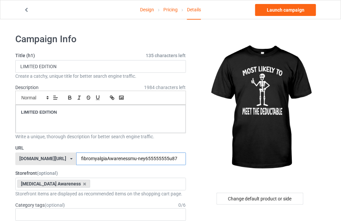
click at [175, 156] on input "fibromyalgiaAwarenessmu-ney655555555u87" at bounding box center [131, 159] width 110 height 13
type input "fibromyalgiaAwarenessmu-ney655555555u87o"
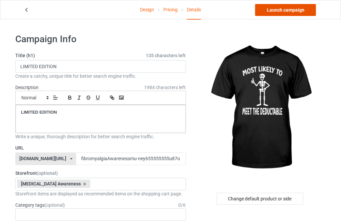
click at [294, 10] on link "Launch campaign" at bounding box center [285, 10] width 61 height 12
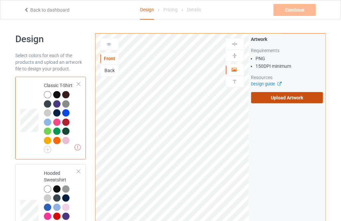
click at [262, 97] on label "Upload Artwork" at bounding box center [287, 97] width 72 height 11
click at [0, 0] on input "Upload Artwork" at bounding box center [0, 0] width 0 height 0
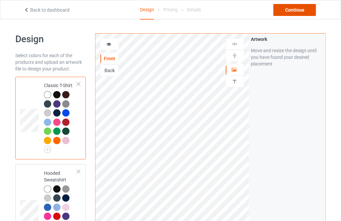
click at [281, 10] on div "Continue" at bounding box center [295, 10] width 43 height 12
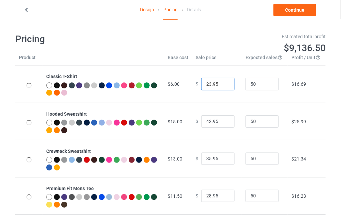
click at [224, 83] on input "23.95" at bounding box center [217, 84] width 33 height 13
click at [224, 83] on input "24.95" at bounding box center [217, 84] width 33 height 13
click at [224, 83] on input "25.95" at bounding box center [217, 84] width 33 height 13
type input "26.95"
click at [224, 83] on input "26.95" at bounding box center [217, 84] width 33 height 13
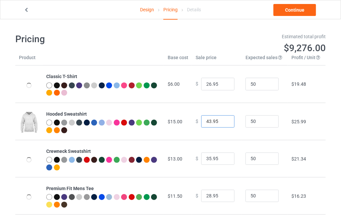
click at [224, 120] on input "43.95" at bounding box center [217, 122] width 33 height 13
type input "44.95"
click at [224, 120] on input "44.95" at bounding box center [217, 122] width 33 height 13
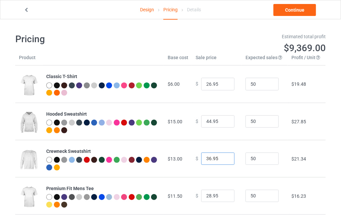
click at [224, 158] on input "36.95" at bounding box center [217, 159] width 33 height 13
type input "37.95"
click at [224, 158] on input "37.95" at bounding box center [217, 159] width 33 height 13
click at [224, 195] on input "29.95" at bounding box center [217, 196] width 33 height 13
type input "30.95"
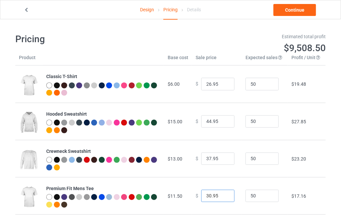
click at [224, 195] on input "30.95" at bounding box center [217, 196] width 33 height 13
click at [287, 11] on link "Continue" at bounding box center [295, 10] width 43 height 12
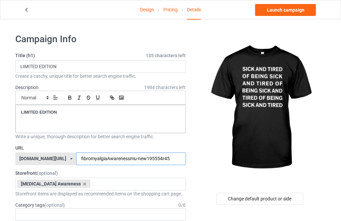
click at [160, 158] on input "fibromyalgiaAwarenessmu-new195554r45" at bounding box center [131, 159] width 110 height 13
type input "fibromyalgiaAwarenessmu-new195554r458888888"
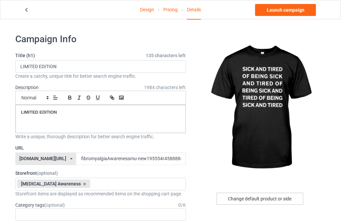
click at [270, 204] on div "Change default product or side" at bounding box center [260, 199] width 87 height 12
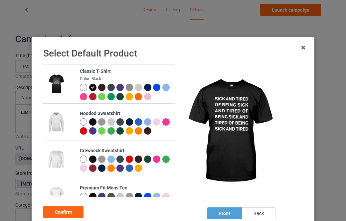
click at [89, 123] on div at bounding box center [92, 122] width 7 height 7
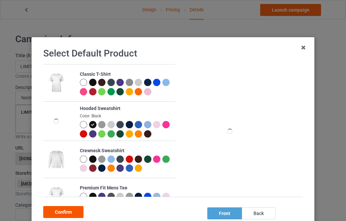
click at [75, 212] on div "Confirm" at bounding box center [63, 212] width 40 height 12
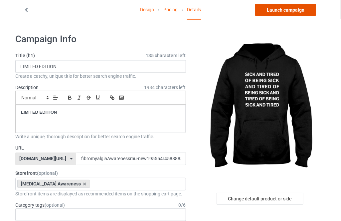
click at [289, 9] on link "Launch campaign" at bounding box center [285, 10] width 61 height 12
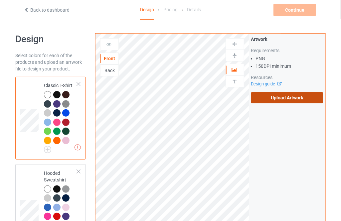
click at [293, 99] on label "Upload Artwork" at bounding box center [287, 97] width 72 height 11
click at [0, 0] on input "Upload Artwork" at bounding box center [0, 0] width 0 height 0
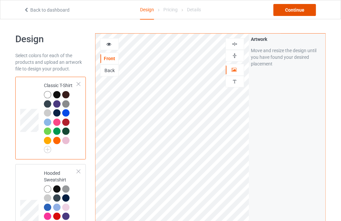
click at [285, 11] on div "Continue" at bounding box center [295, 10] width 43 height 12
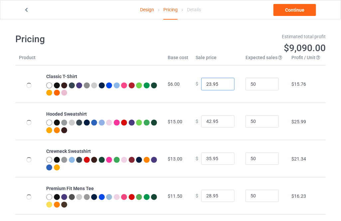
click at [222, 83] on input "23.95" at bounding box center [217, 84] width 33 height 13
click at [222, 83] on input "24.95" at bounding box center [217, 84] width 33 height 13
click at [222, 83] on input "25.95" at bounding box center [217, 84] width 33 height 13
type input "26.95"
click at [222, 83] on input "26.95" at bounding box center [217, 84] width 33 height 13
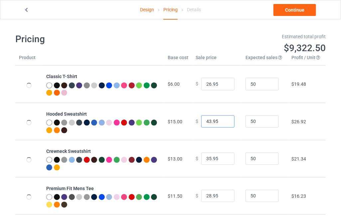
click at [224, 121] on input "43.95" at bounding box center [217, 122] width 33 height 13
type input "44.95"
click at [224, 121] on input "44.95" at bounding box center [217, 122] width 33 height 13
click at [224, 156] on input "36.95" at bounding box center [217, 159] width 33 height 13
type input "37.95"
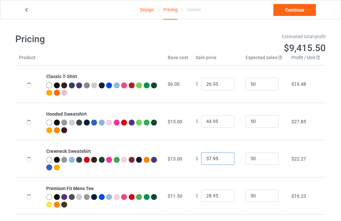
click at [224, 156] on input "37.95" at bounding box center [217, 159] width 33 height 13
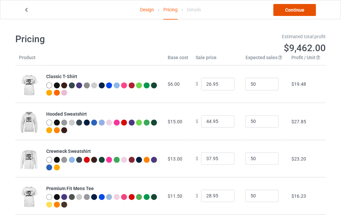
click at [281, 10] on link "Continue" at bounding box center [295, 10] width 43 height 12
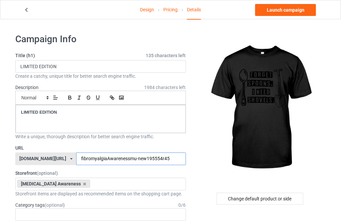
click at [164, 155] on input "fibromyalgiaAwarenessmu-new195554r45" at bounding box center [131, 159] width 110 height 13
type input "fibromyalgiaAwarenessmu-new195554r45uy"
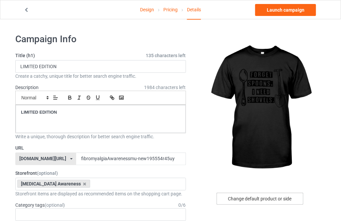
click at [273, 196] on div "Change default product or side" at bounding box center [260, 199] width 87 height 12
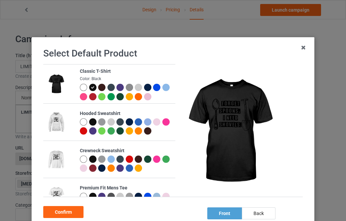
click at [80, 122] on div at bounding box center [83, 122] width 7 height 7
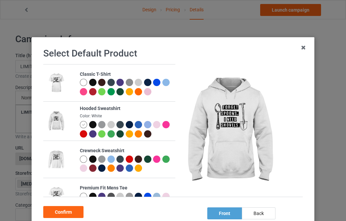
drag, startPoint x: 67, startPoint y: 209, endPoint x: 71, endPoint y: 202, distance: 7.6
click at [67, 209] on div "Confirm" at bounding box center [63, 212] width 40 height 12
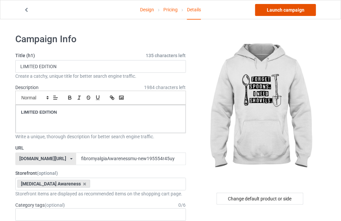
click at [269, 11] on link "Launch campaign" at bounding box center [285, 10] width 61 height 12
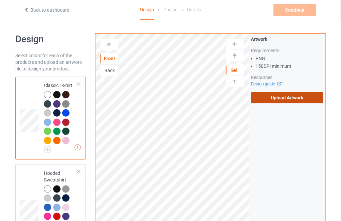
click at [272, 98] on label "Upload Artwork" at bounding box center [287, 97] width 72 height 11
click at [0, 0] on input "Upload Artwork" at bounding box center [0, 0] width 0 height 0
